Goal: Information Seeking & Learning: Understand process/instructions

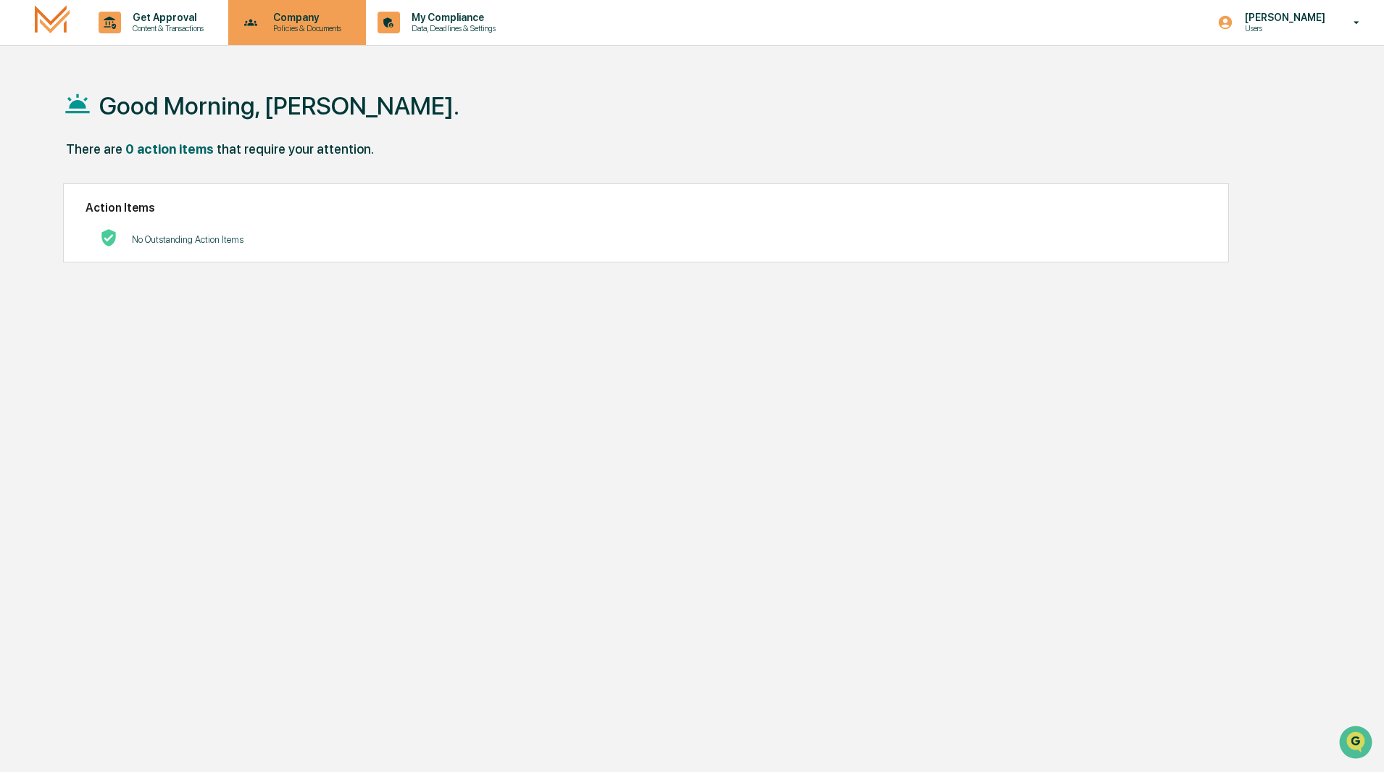
click at [285, 20] on p "Company" at bounding box center [305, 18] width 87 height 12
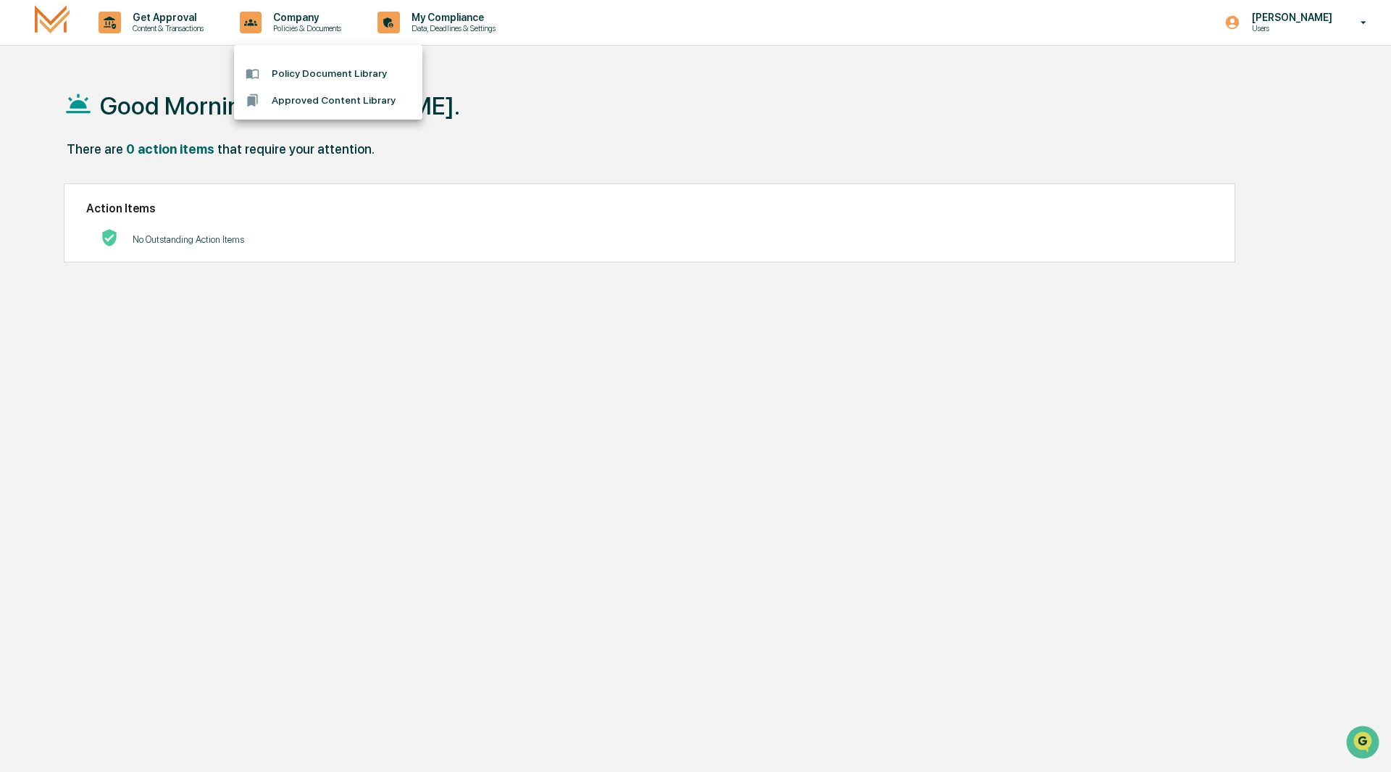
click at [290, 101] on li "Approved Content Library" at bounding box center [328, 100] width 188 height 27
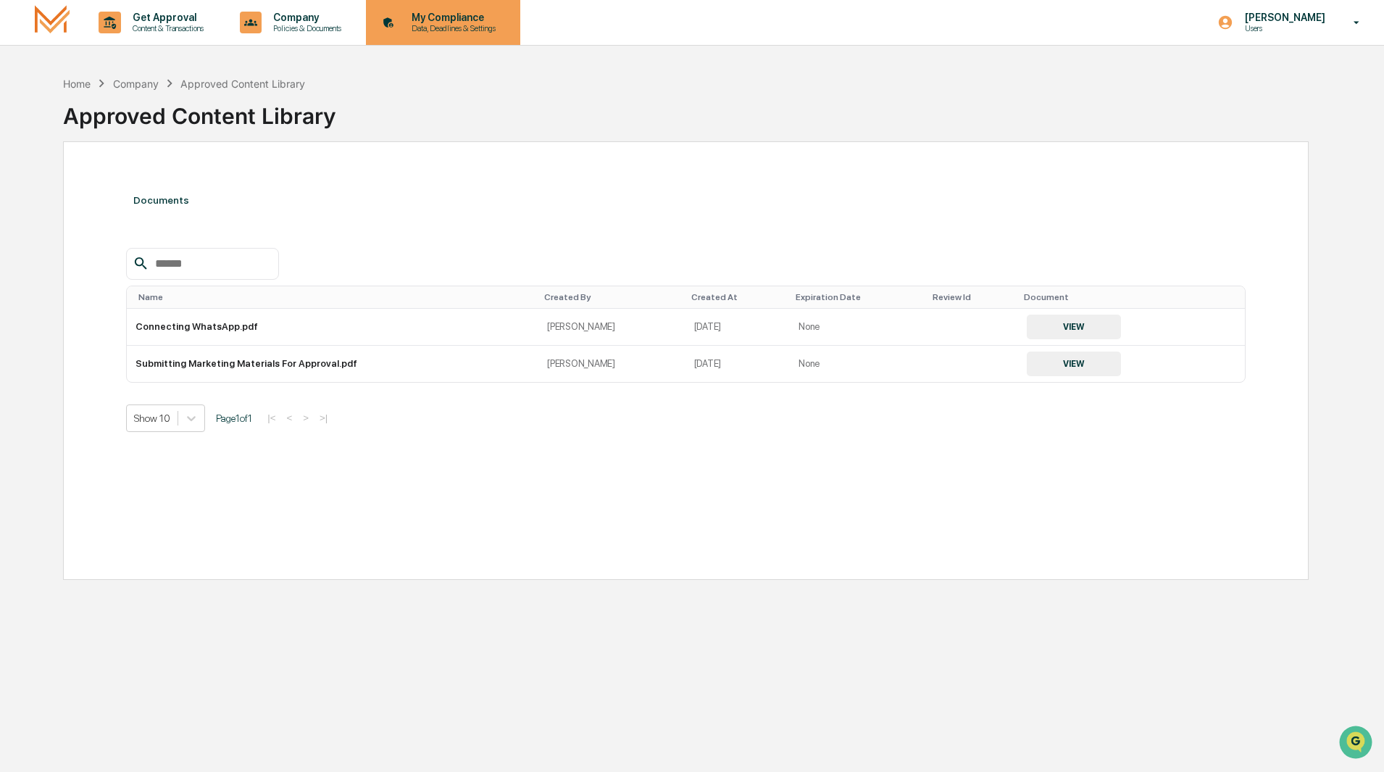
click at [444, 14] on p "My Compliance" at bounding box center [451, 18] width 103 height 12
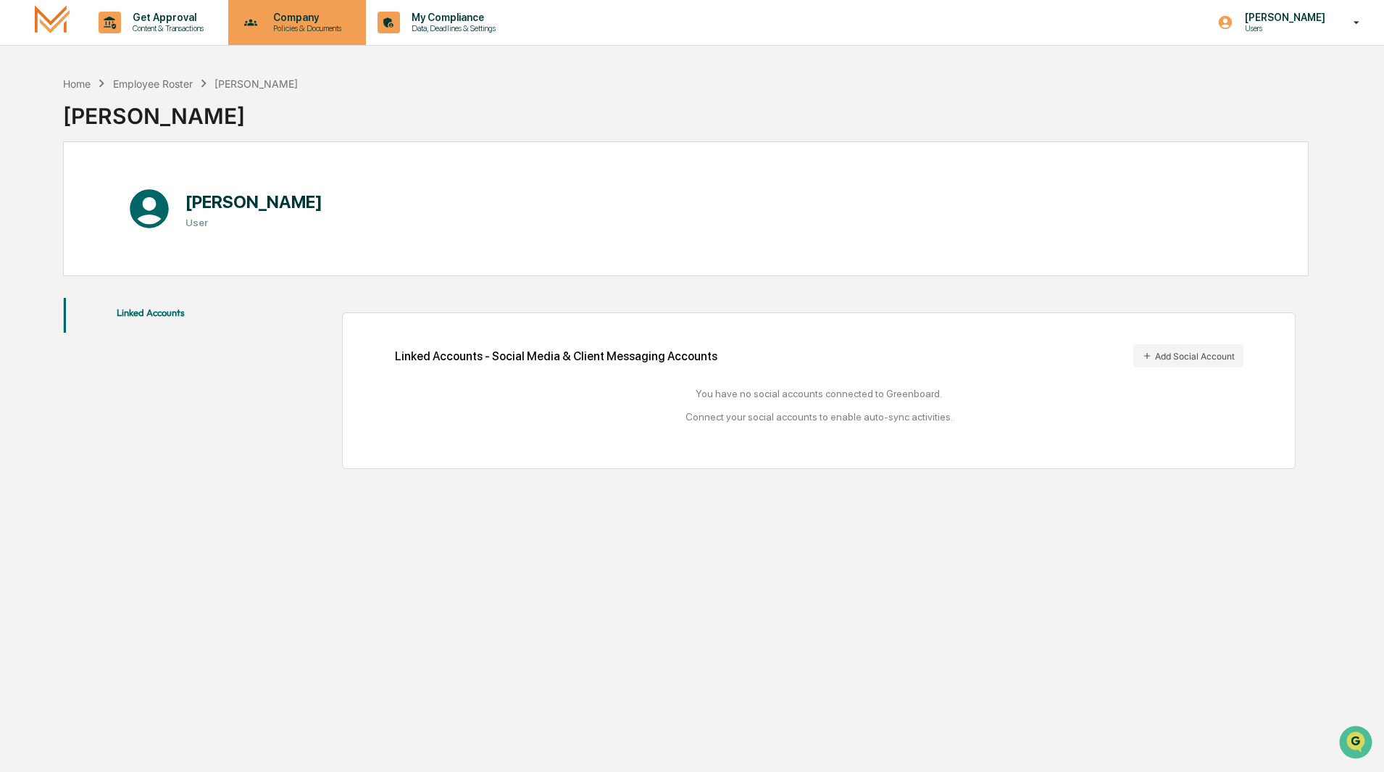
click at [285, 35] on div "Company Policies & Documents" at bounding box center [296, 22] width 124 height 45
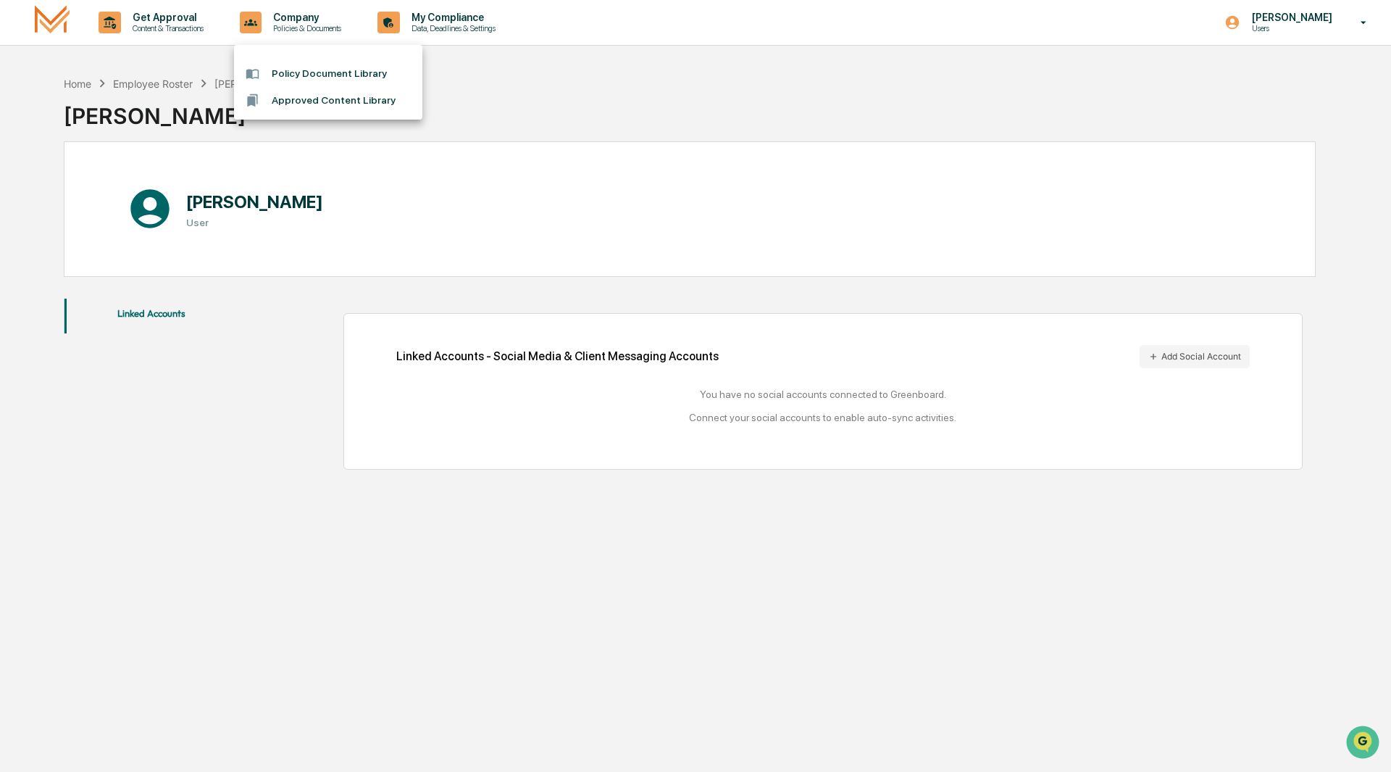
click at [204, 32] on div at bounding box center [695, 386] width 1391 height 772
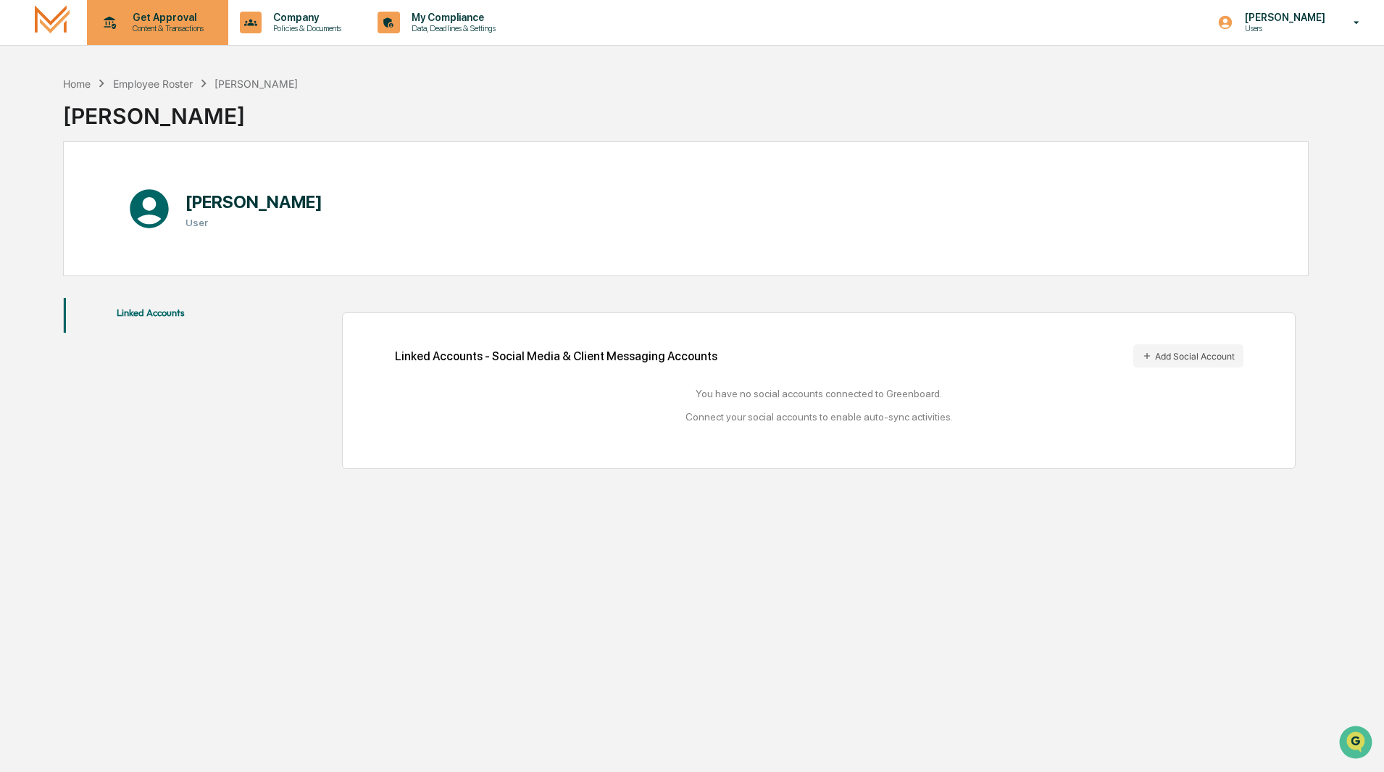
click at [139, 32] on p "Content & Transactions" at bounding box center [166, 28] width 90 height 10
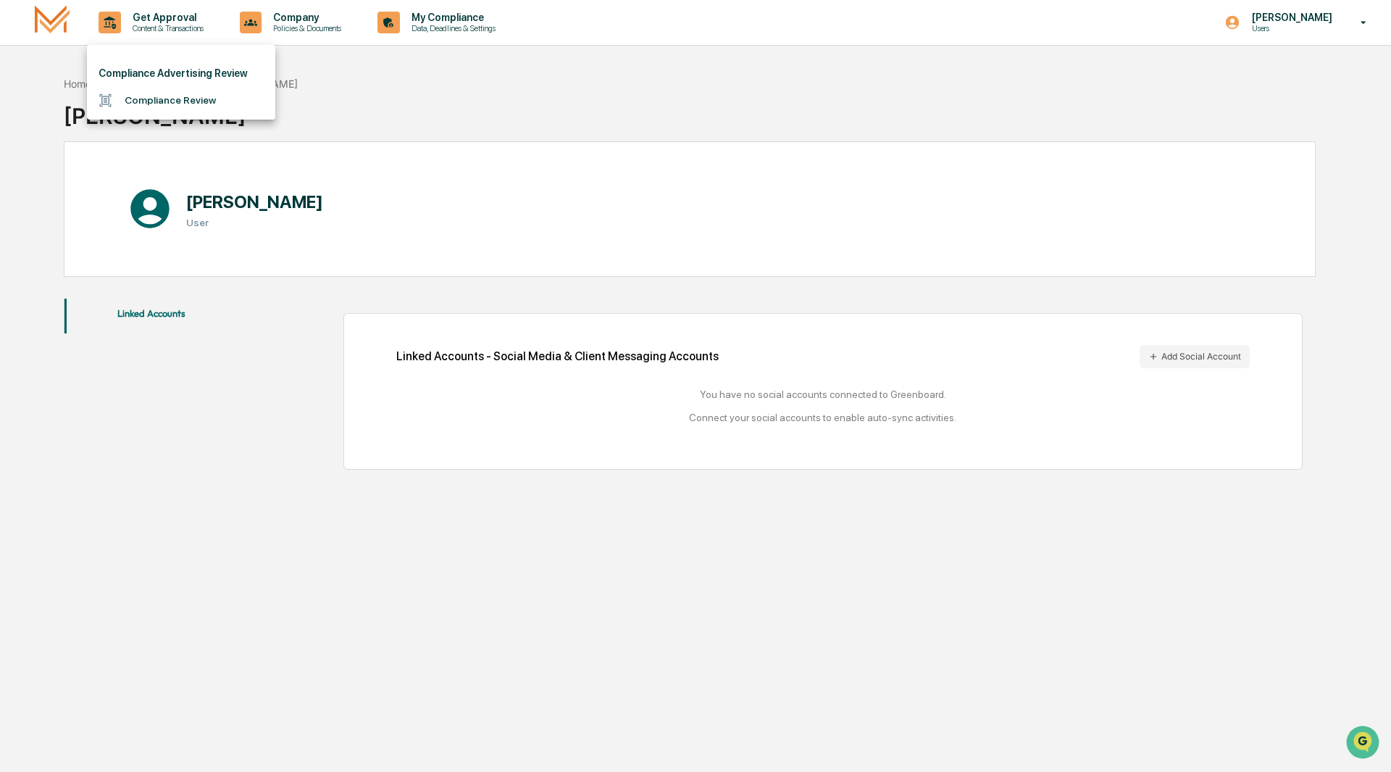
click at [237, 27] on div at bounding box center [695, 386] width 1391 height 772
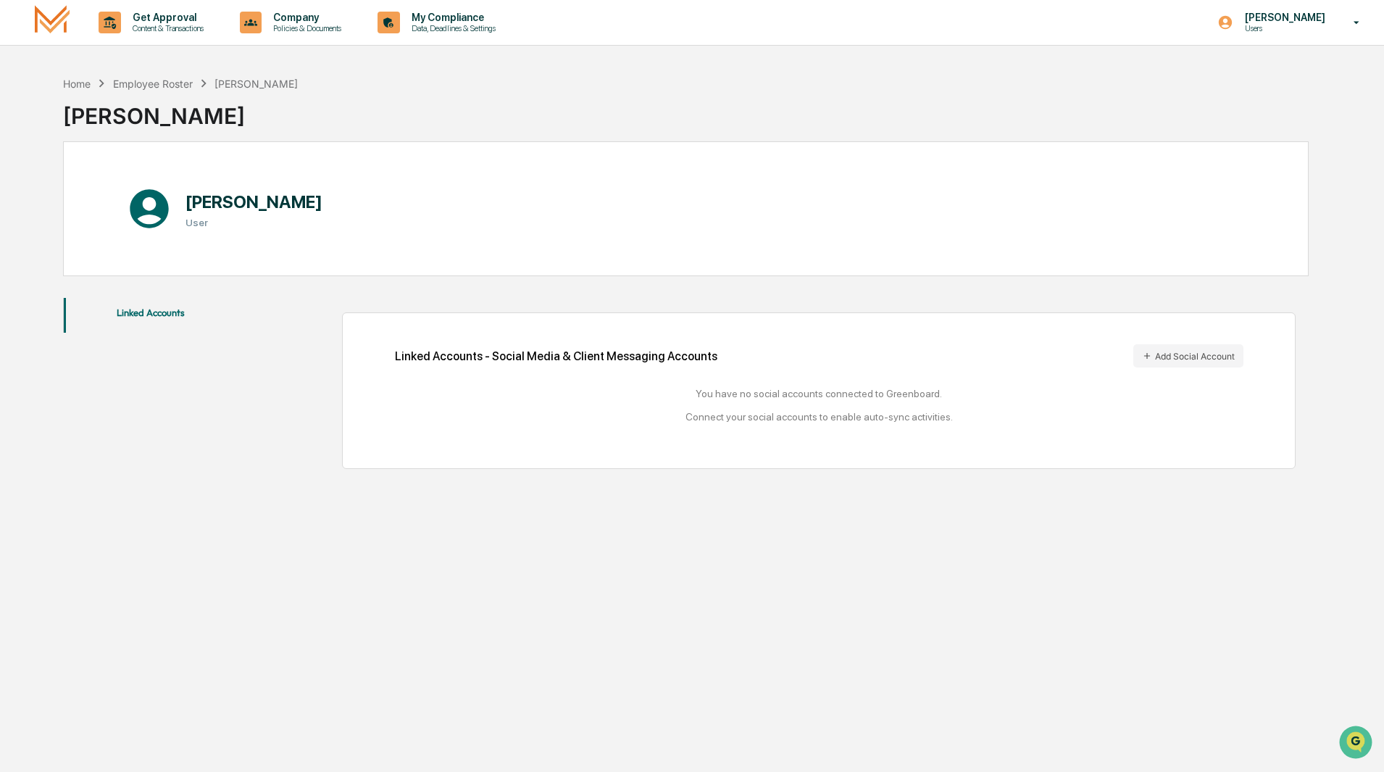
click at [301, 18] on p "Company" at bounding box center [305, 18] width 87 height 12
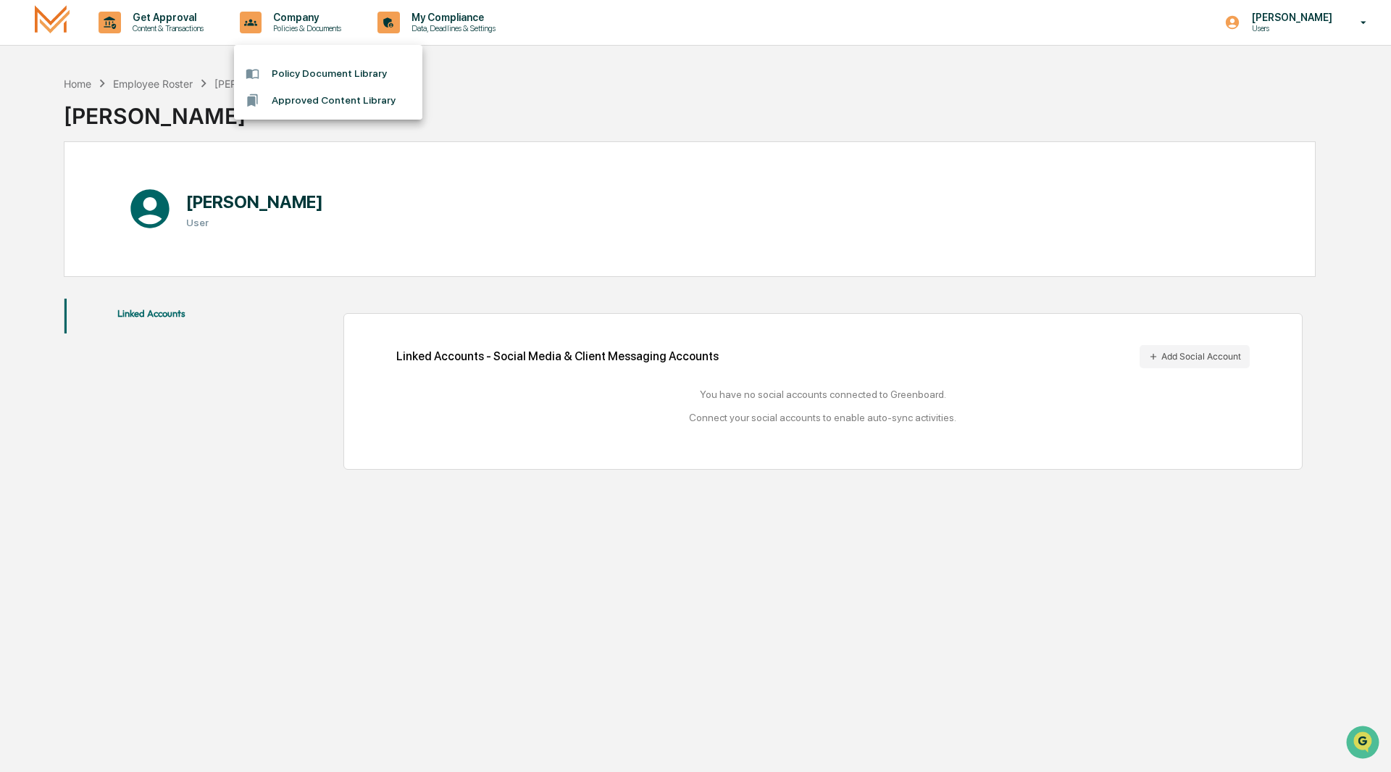
click at [293, 66] on li "Policy Document Library" at bounding box center [328, 73] width 188 height 27
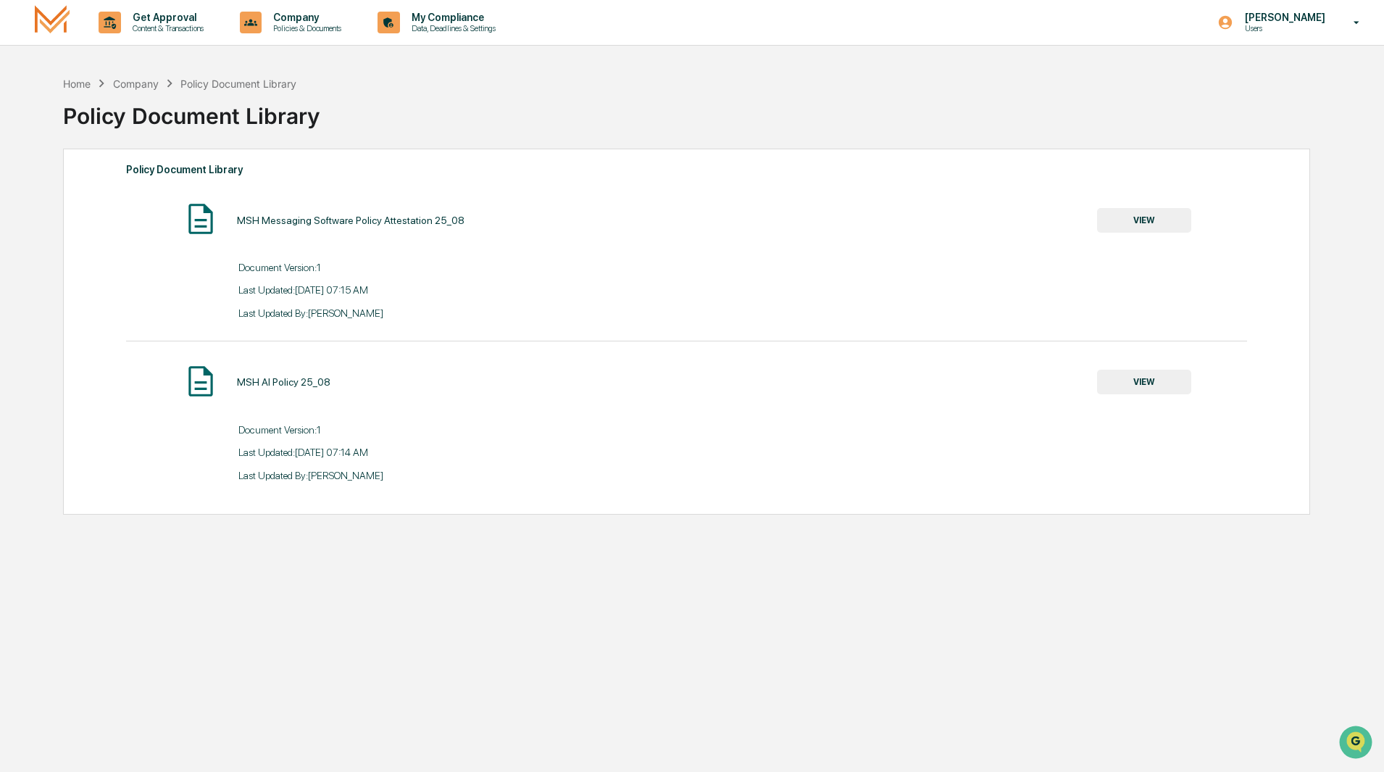
click at [1170, 214] on button "VIEW" at bounding box center [1144, 220] width 94 height 25
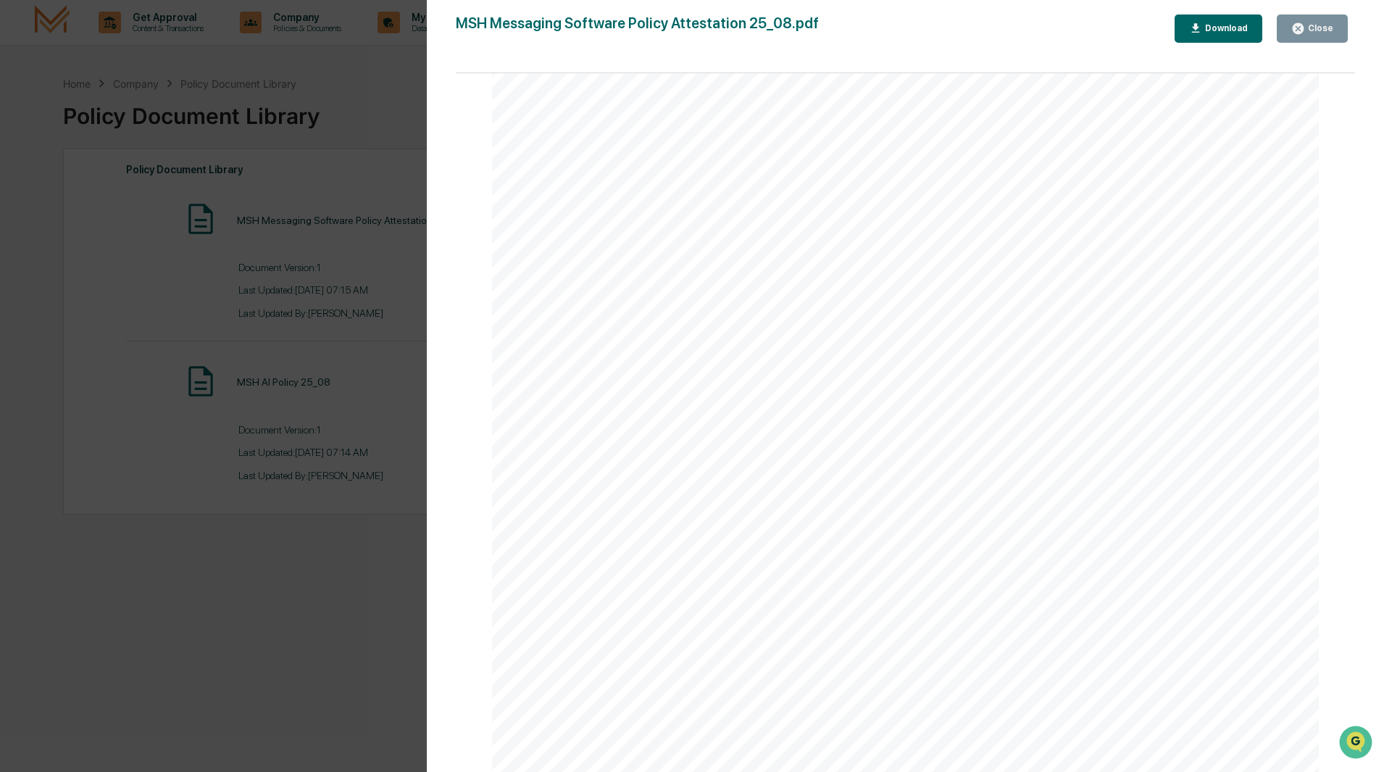
scroll to position [1337, 0]
click at [1289, 29] on button "Close" at bounding box center [1311, 28] width 71 height 28
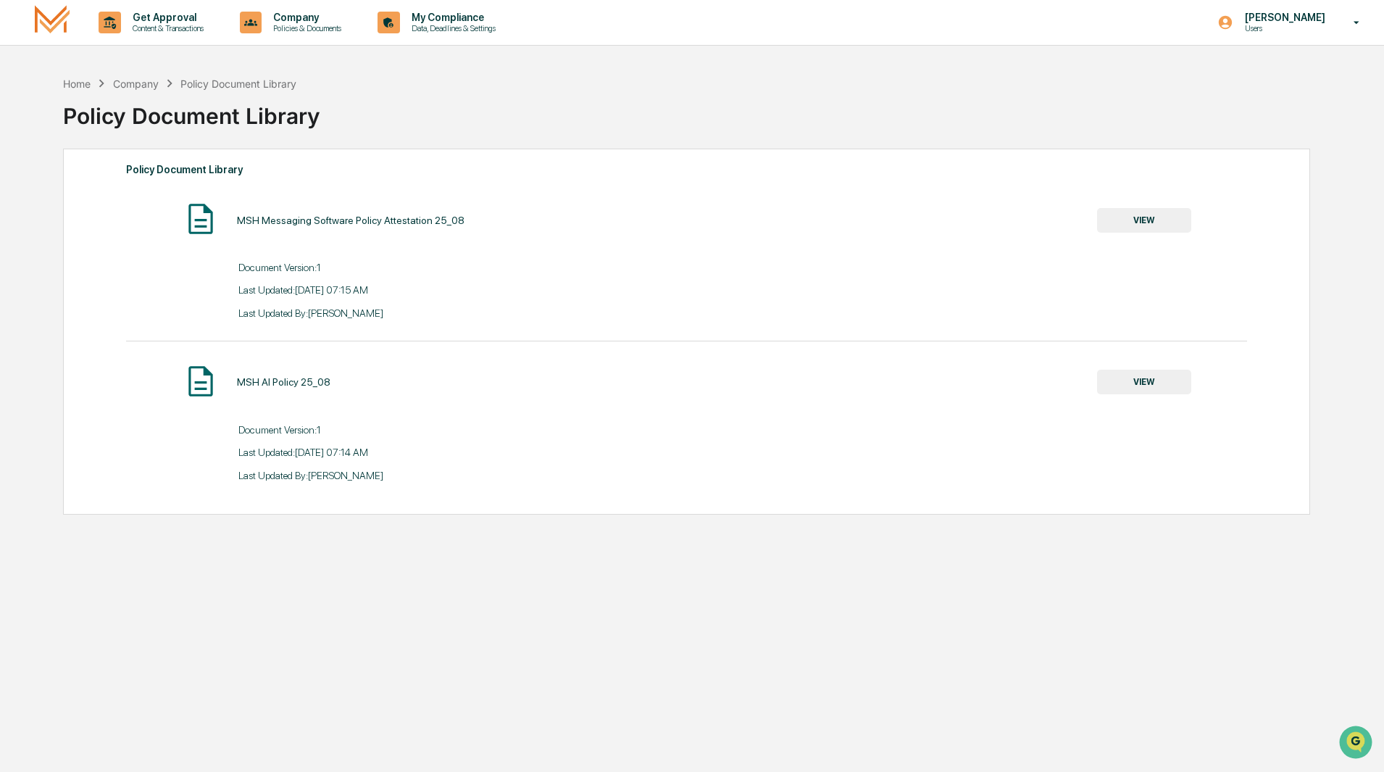
click at [1097, 208] on button "VIEW" at bounding box center [1144, 220] width 94 height 25
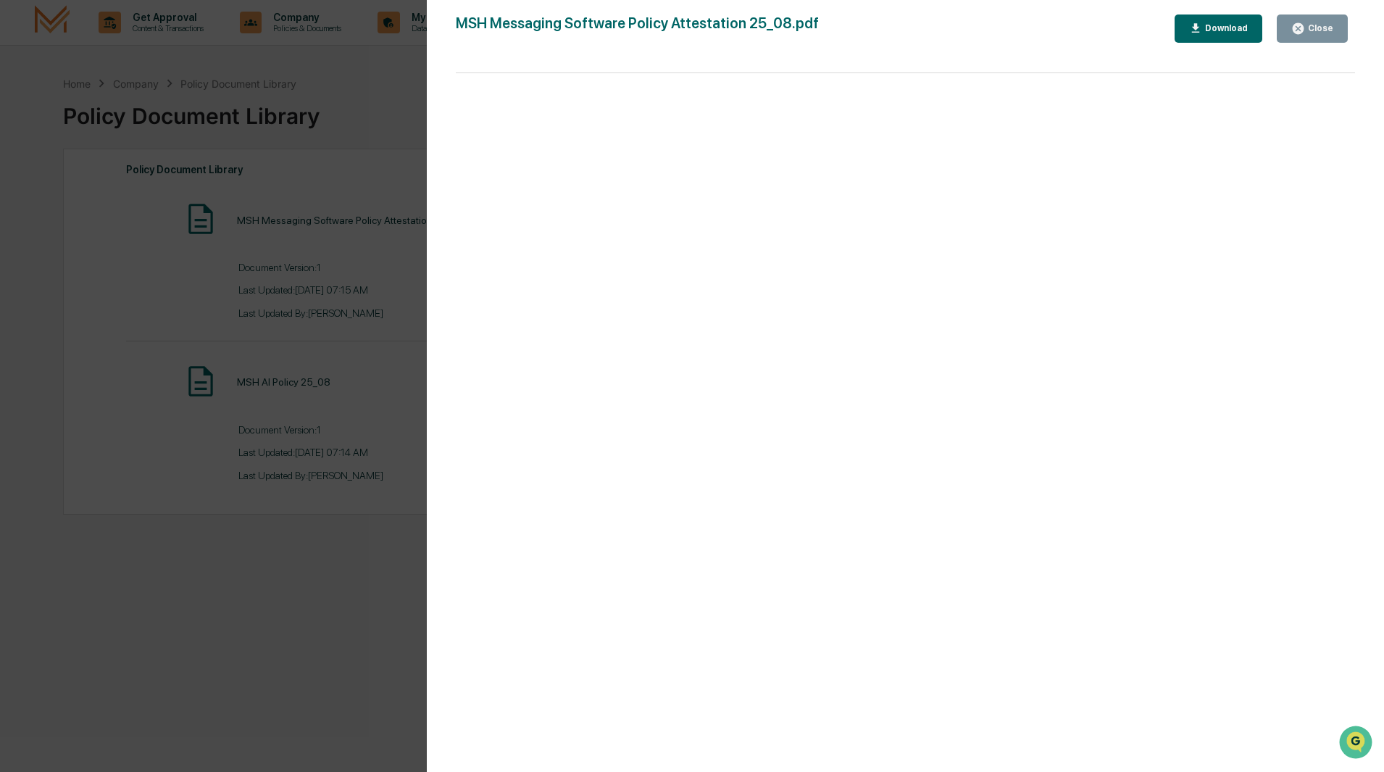
drag, startPoint x: 1303, startPoint y: 31, endPoint x: 177, endPoint y: 583, distance: 1253.2
click at [1303, 31] on icon "button" at bounding box center [1297, 28] width 11 height 11
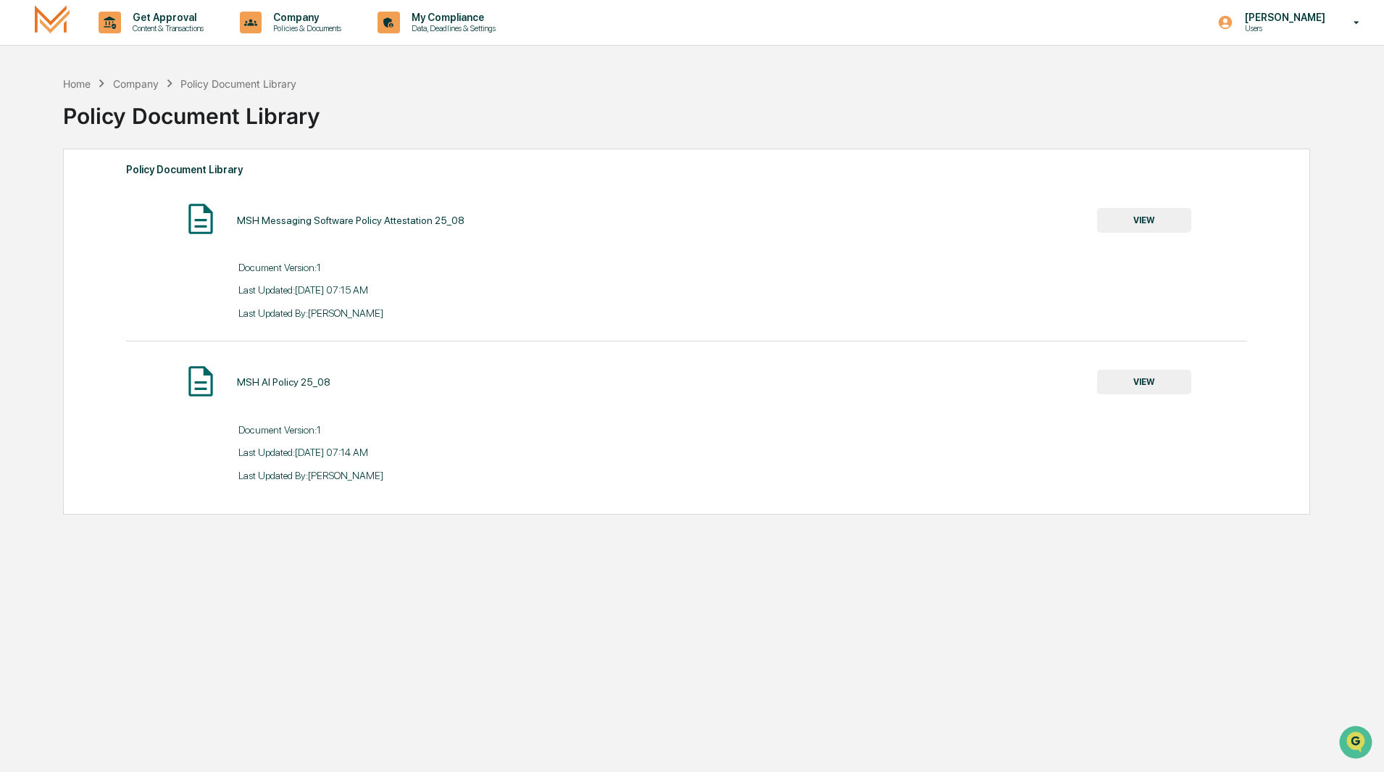
click at [191, 496] on div "Policy Document Library MSH Messaging Software Policy Attestation 25_08 VIEW Do…" at bounding box center [686, 332] width 1247 height 366
click at [57, 28] on img at bounding box center [52, 22] width 35 height 34
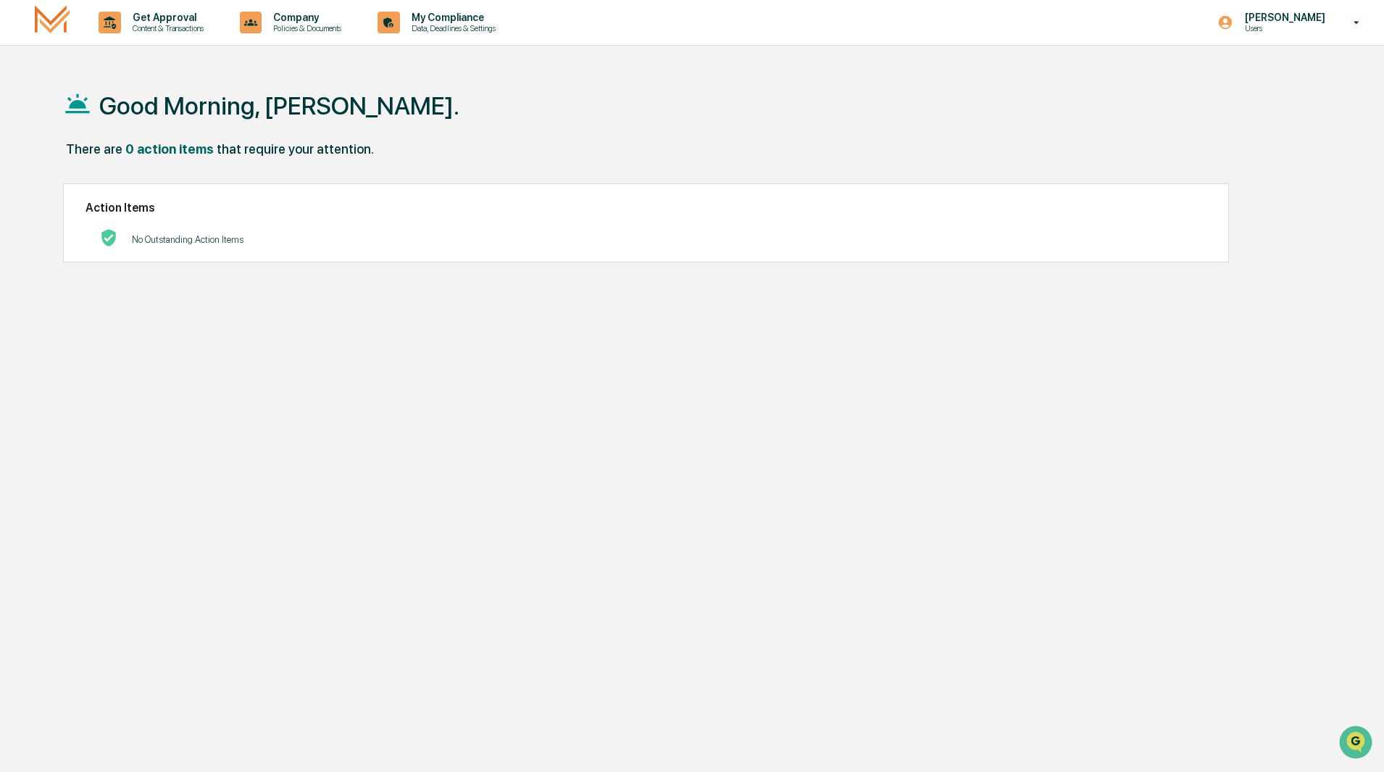
click at [585, 325] on div "Good Morning, [PERSON_NAME]. There are 0 action items that require your attenti…" at bounding box center [685, 455] width 1289 height 772
